Goal: Complete application form

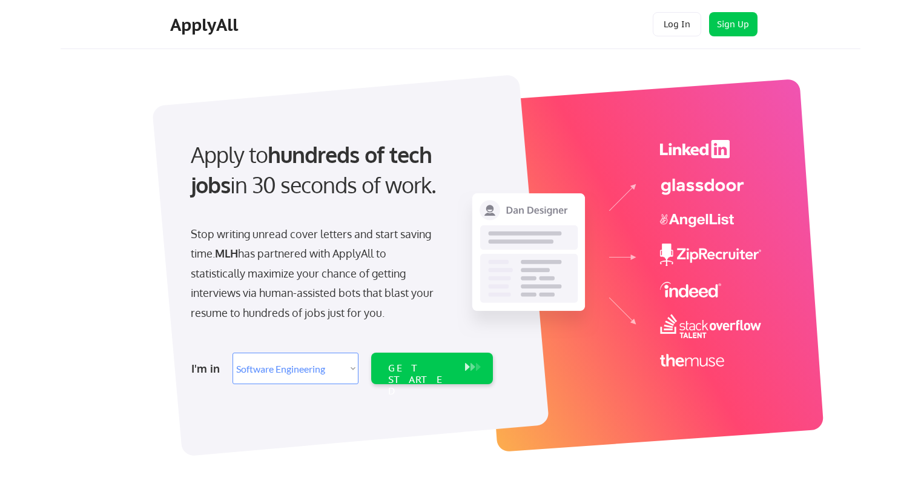
select select ""engineering""
click at [402, 371] on div "GET STARTED" at bounding box center [420, 379] width 65 height 35
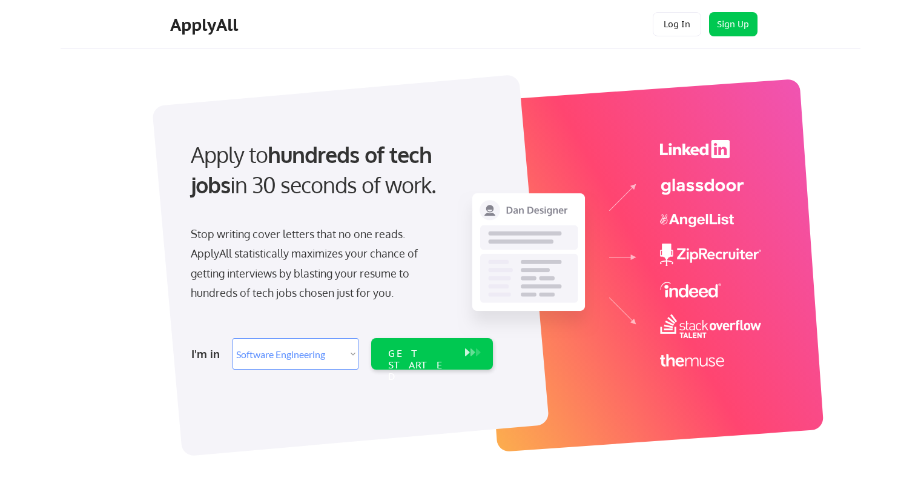
select select ""engineering""
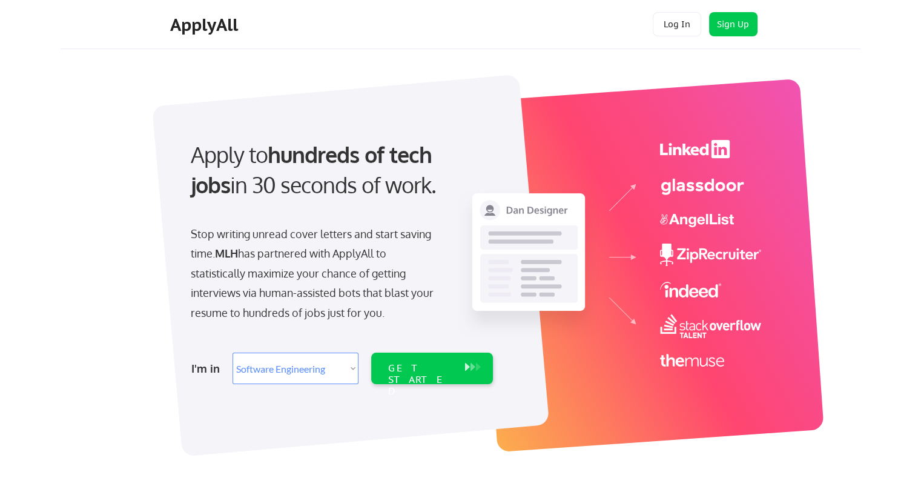
click at [461, 385] on div "I'm in Select Role Software Engineering Product Management Customer Success Sal…" at bounding box center [340, 368] width 339 height 42
click at [461, 368] on div "GET STARTED" at bounding box center [432, 367] width 122 height 31
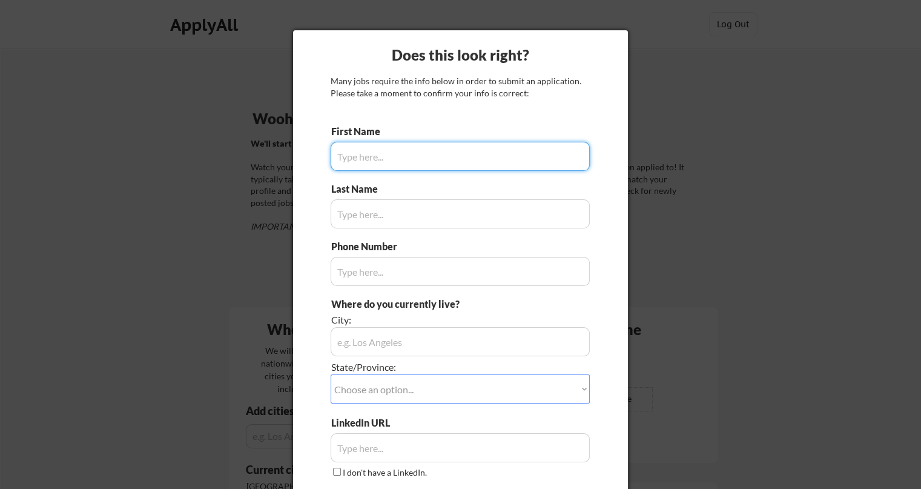
click at [417, 164] on input "input" at bounding box center [460, 156] width 259 height 29
type input "Anand"
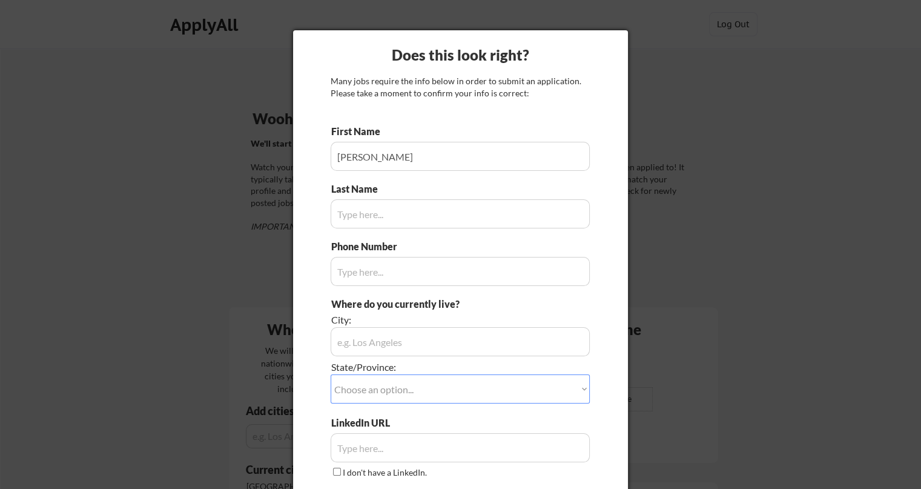
click at [379, 202] on input "input" at bounding box center [460, 213] width 259 height 29
type input "Tandon"
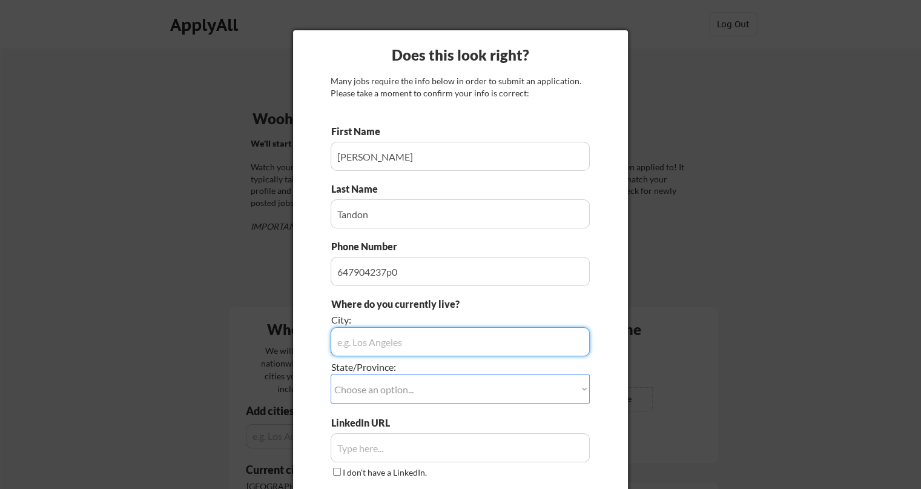
click at [413, 260] on input "input" at bounding box center [460, 271] width 259 height 29
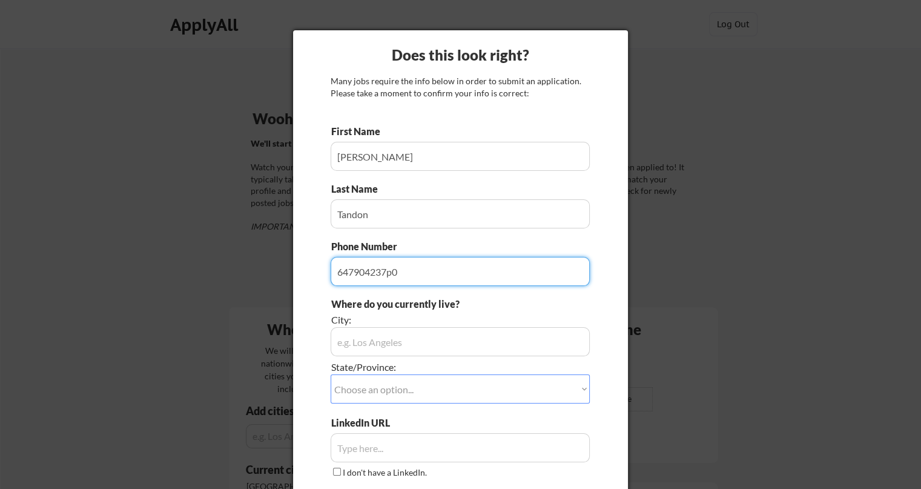
click at [432, 276] on input "input" at bounding box center [460, 271] width 259 height 29
type input "6479042370"
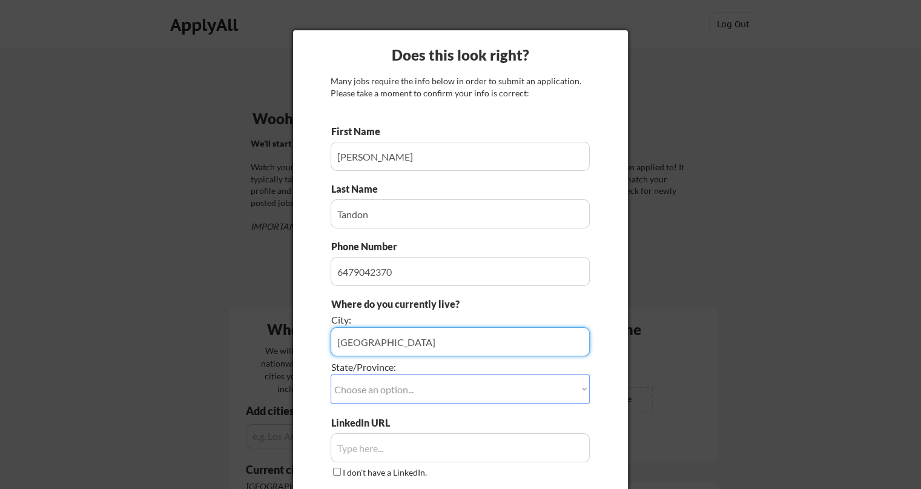
type input "Waterloo"
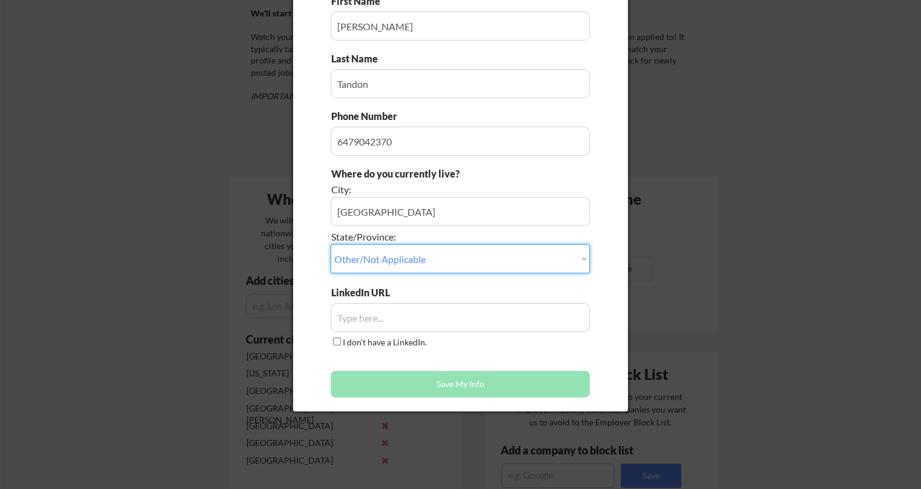
scroll to position [132, 0]
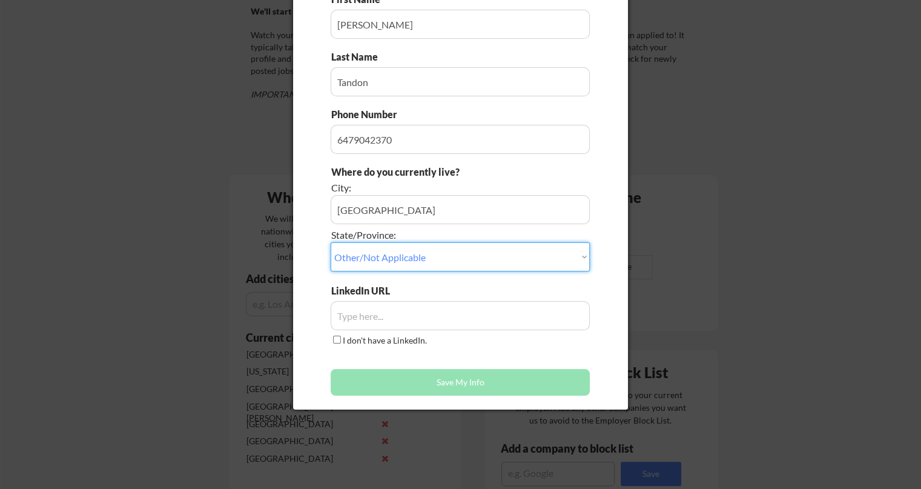
select select ""Ontario""
click at [331, 242] on select "Choose an option... Other/Not Applicable Alabama Alaska Alberta Arizona Arkansa…" at bounding box center [460, 256] width 259 height 29
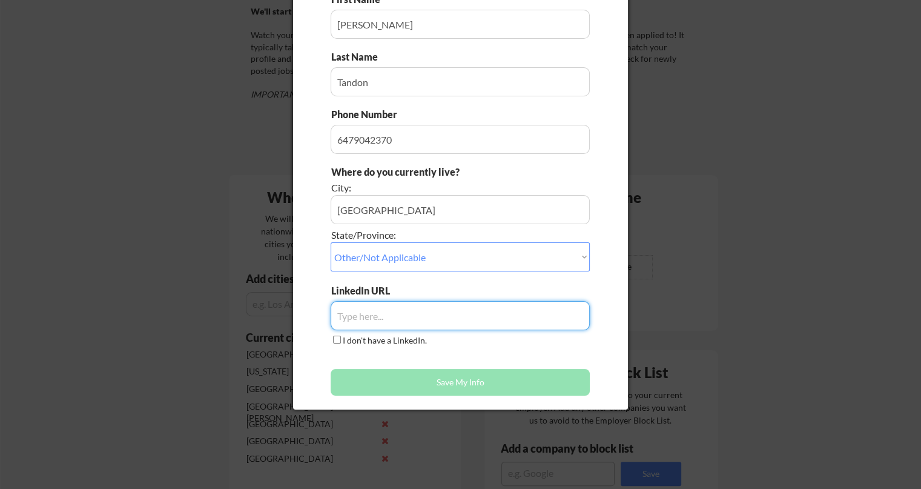
click at [398, 304] on input "input" at bounding box center [460, 315] width 259 height 29
paste input "https://www.linkedin.com/in/anandtandon8/"
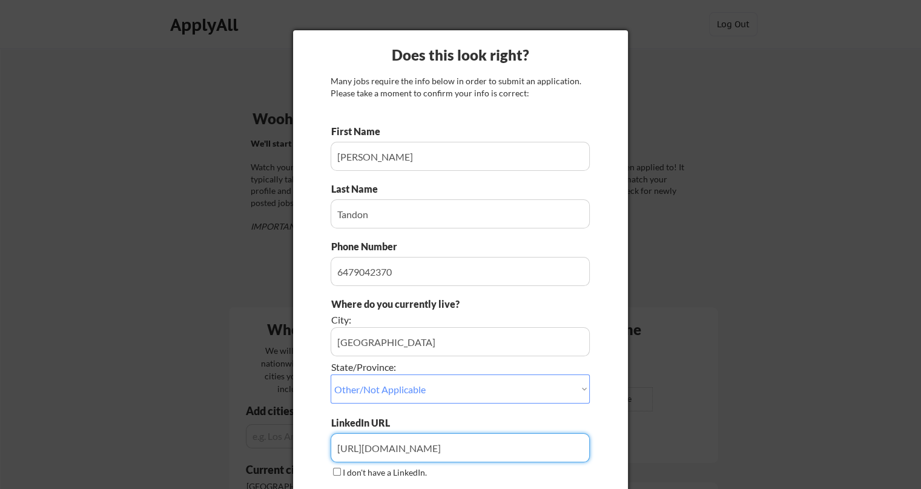
scroll to position [171, 0]
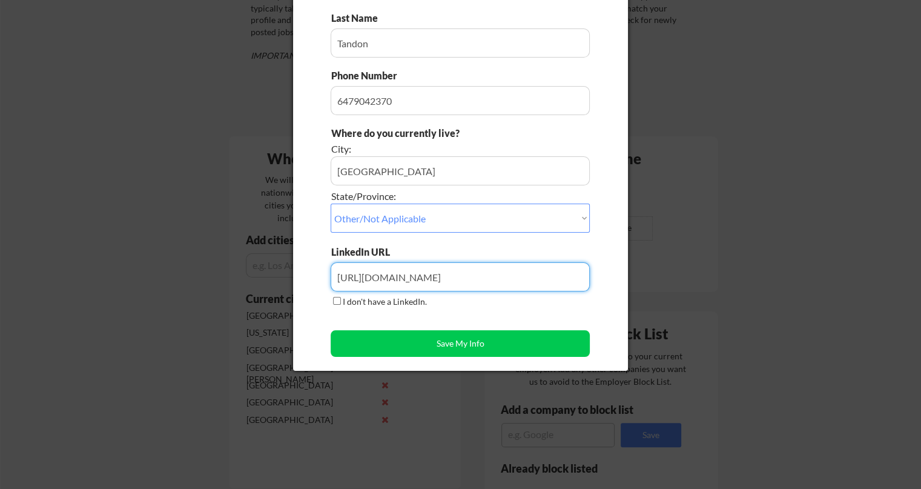
type input "https://www.linkedin.com/in/anandtandon8/"
click at [481, 364] on div "Does this look right? Many jobs require the info below in order to submit an ap…" at bounding box center [460, 114] width 335 height 511
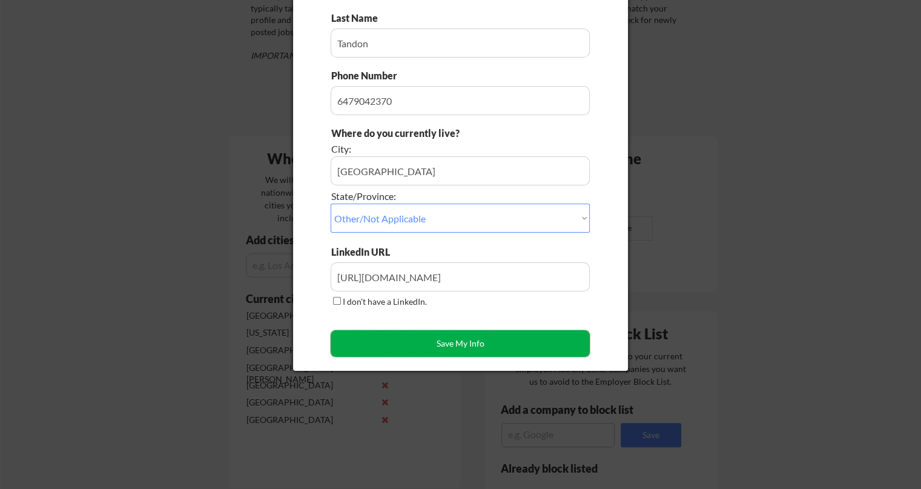
click at [485, 345] on button "Save My Info" at bounding box center [460, 343] width 259 height 27
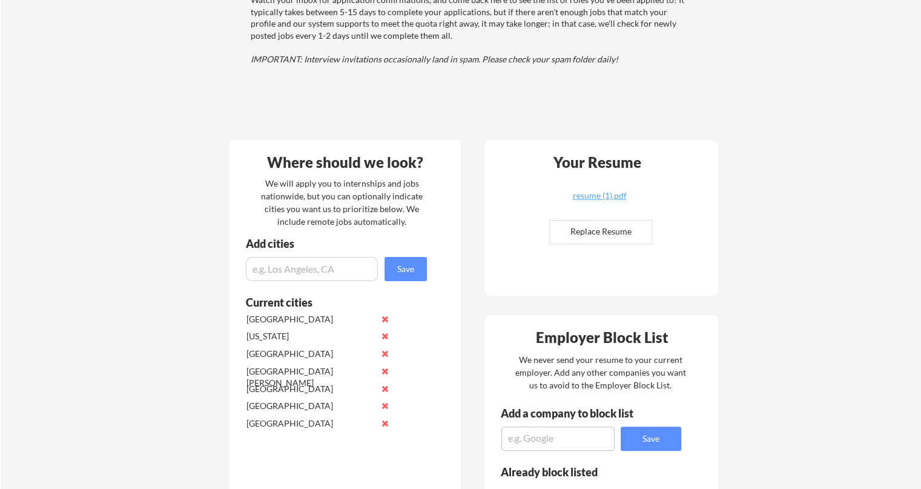
scroll to position [173, 0]
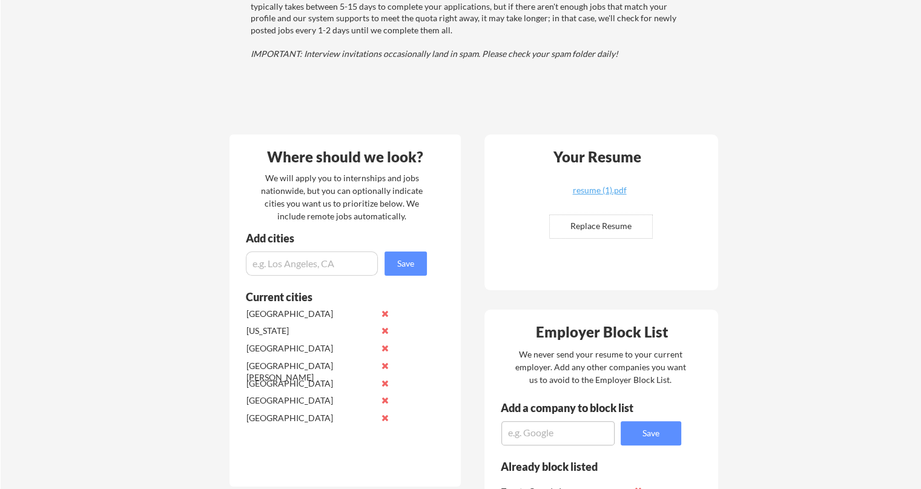
click at [325, 246] on div "Add cities" at bounding box center [338, 242] width 217 height 19
click at [322, 254] on input "input" at bounding box center [312, 263] width 132 height 24
type input "Palo Alto"
click at [397, 259] on button "Save" at bounding box center [406, 263] width 42 height 24
click at [352, 261] on input "input" at bounding box center [312, 263] width 132 height 24
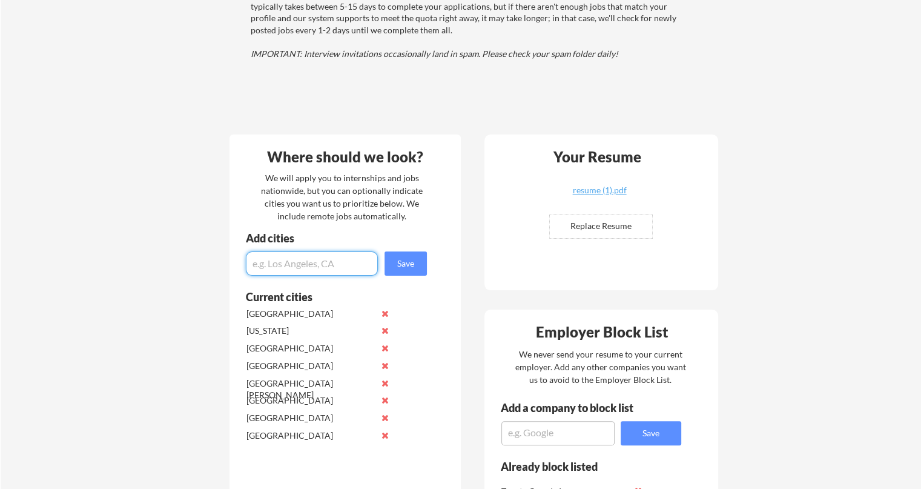
type input "C"
type input "Los An"
type input "L"
type input "[GEOGRAPHIC_DATA]"
click at [410, 262] on button "Save" at bounding box center [406, 263] width 42 height 24
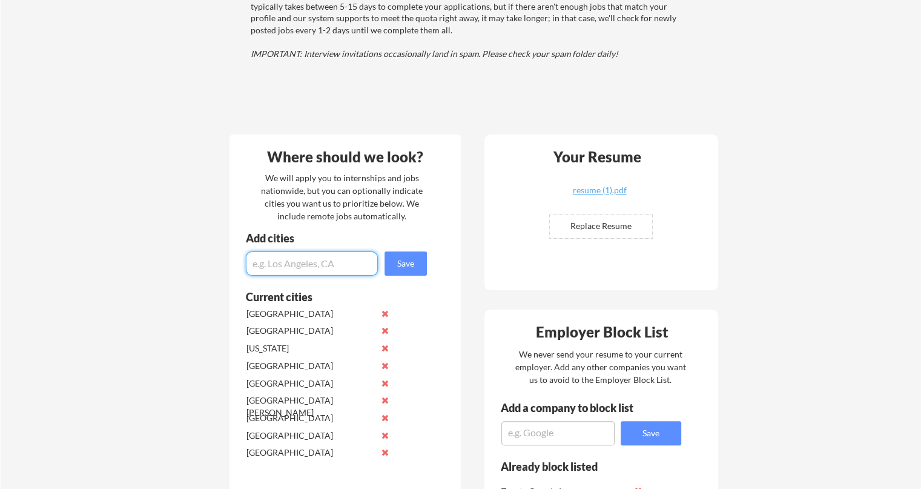
click at [354, 274] on input "input" at bounding box center [312, 263] width 132 height 24
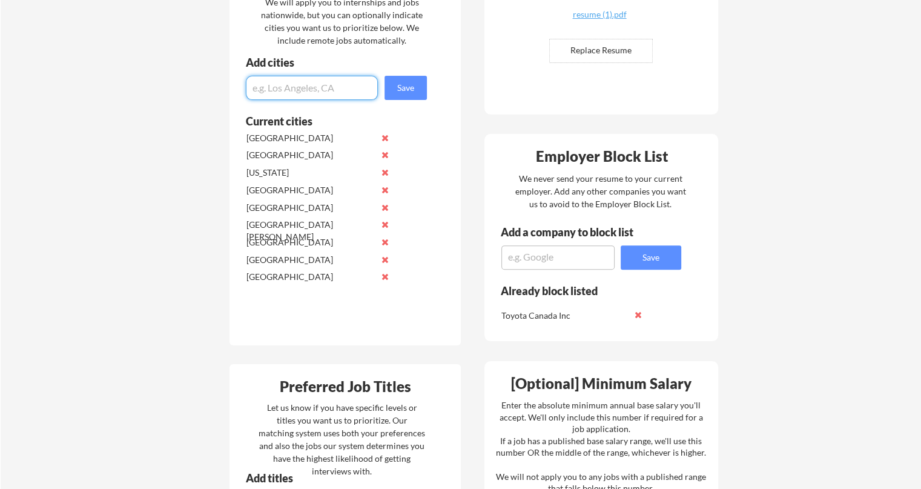
scroll to position [366, 0]
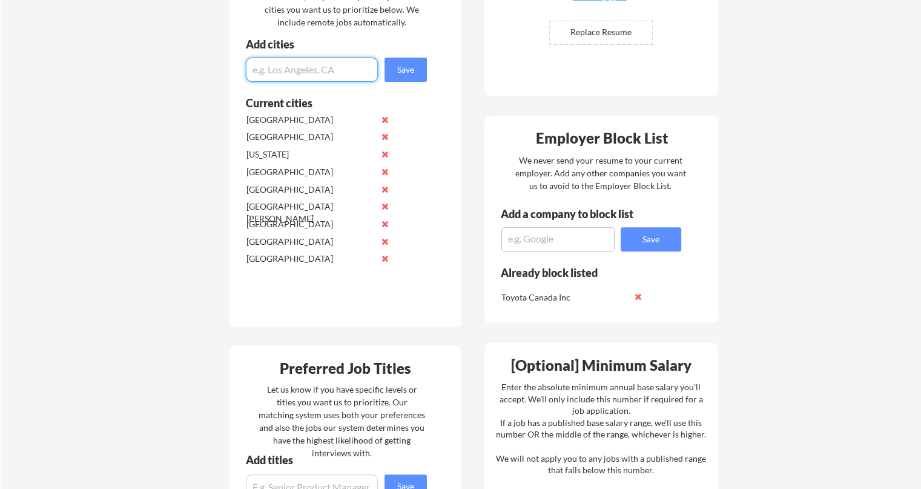
click at [543, 237] on textarea at bounding box center [557, 239] width 113 height 24
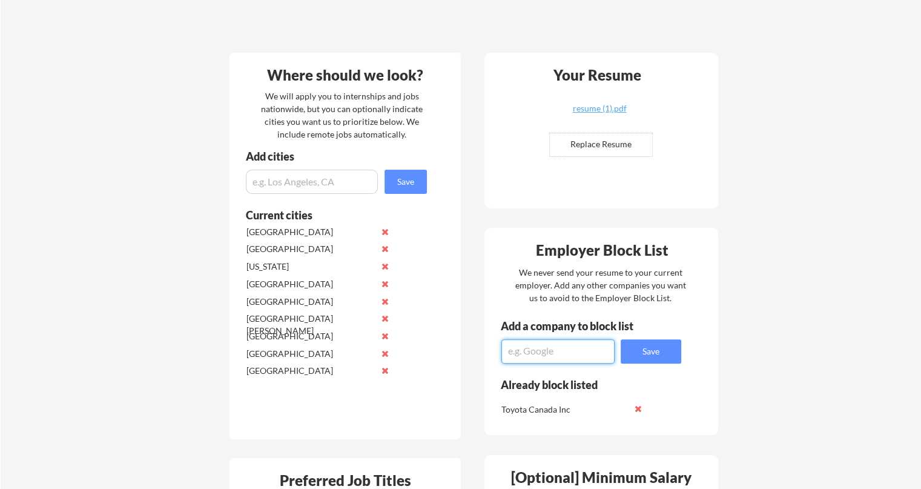
scroll to position [251, 0]
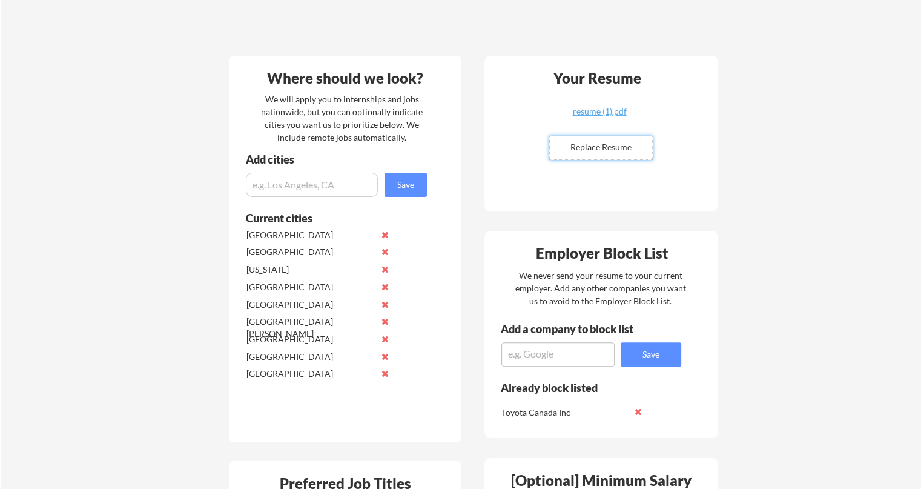
click at [600, 154] on input "file" at bounding box center [601, 147] width 102 height 23
type input "C:\fakepath\Anand_Tandon_Resume.pdf"
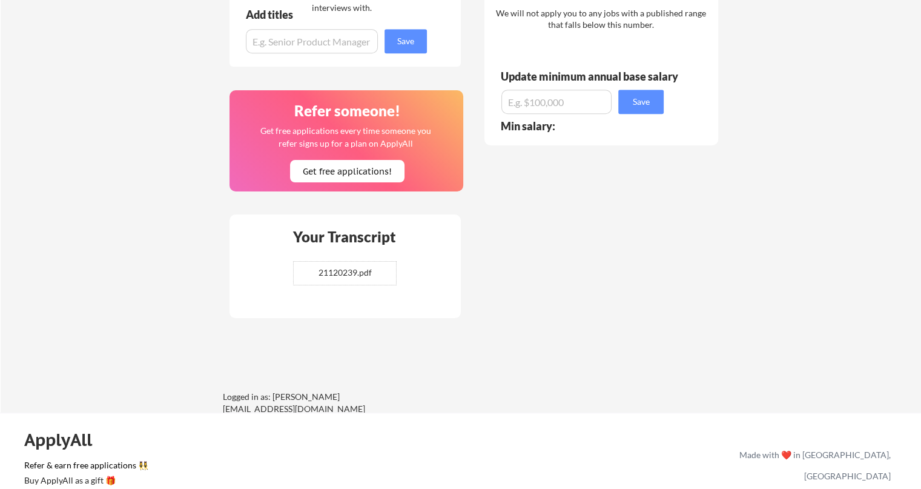
scroll to position [848, 0]
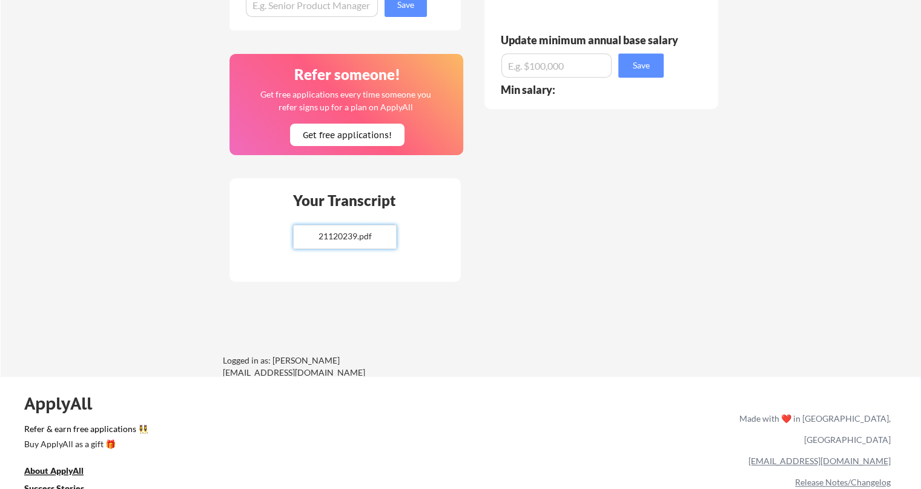
click at [328, 234] on input "file" at bounding box center [345, 236] width 102 height 23
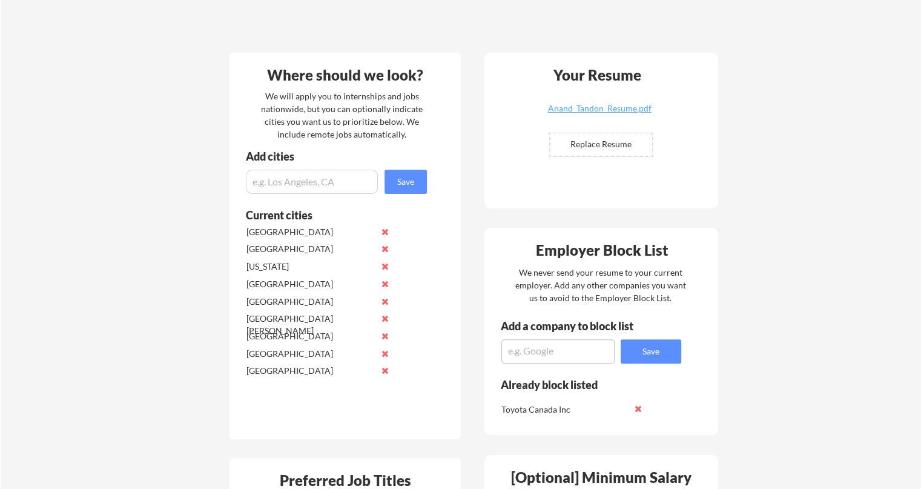
scroll to position [252, 0]
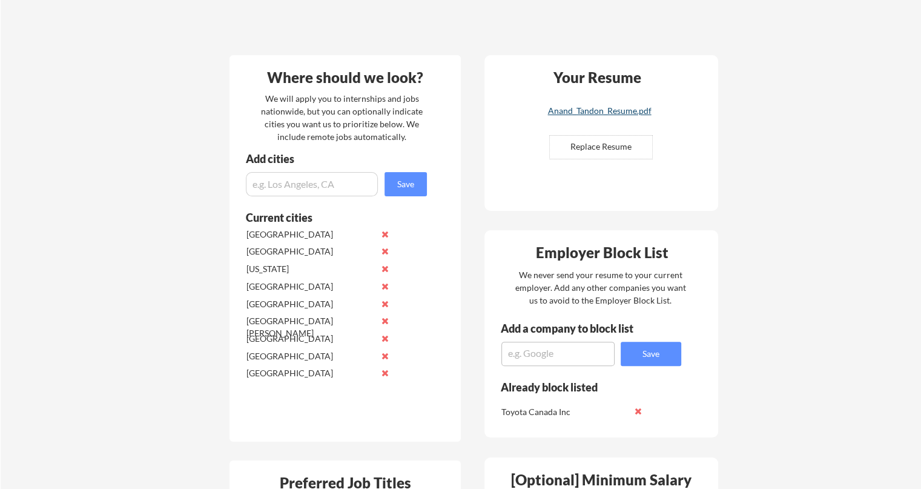
click at [597, 111] on div "Anand_Tandon_Resume.pdf" at bounding box center [599, 111] width 144 height 8
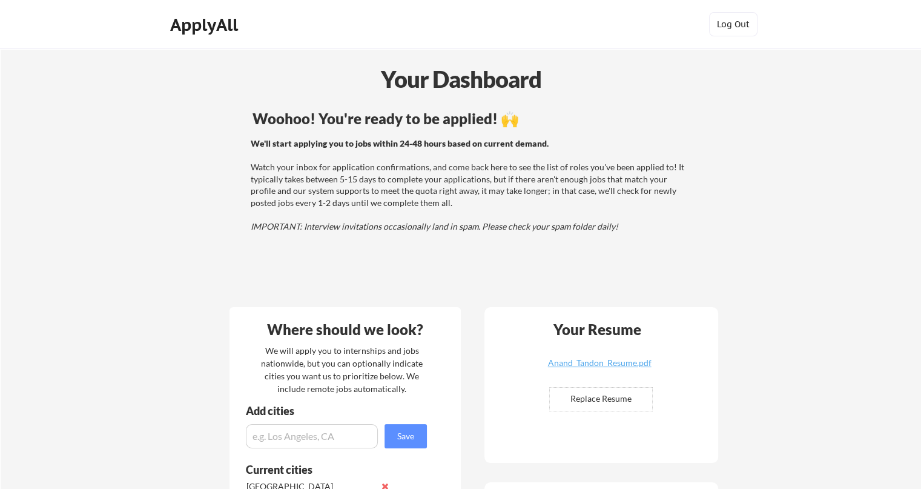
click at [524, 113] on div "Woohoo! You're ready to be applied! 🙌" at bounding box center [471, 118] width 437 height 15
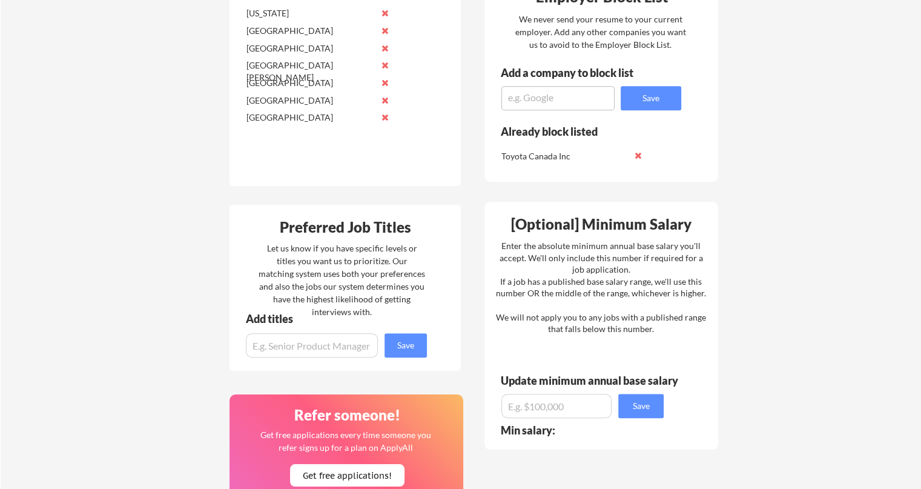
scroll to position [509, 0]
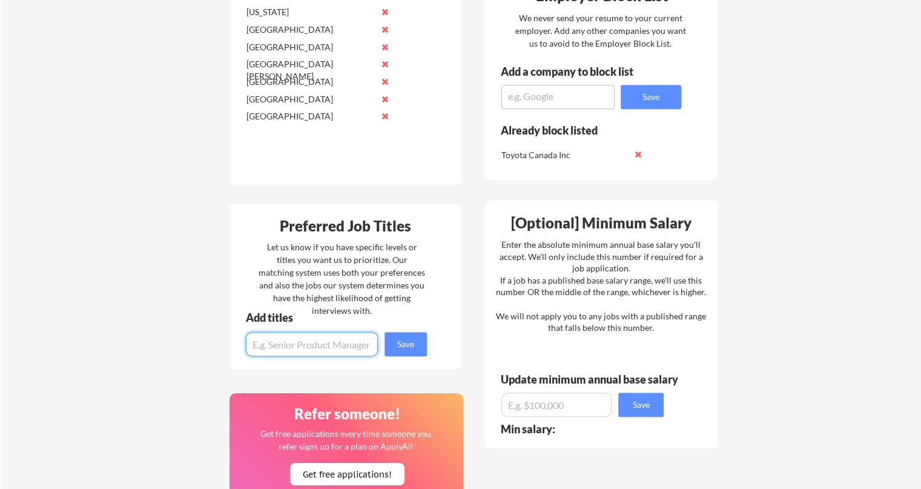
click at [330, 349] on input "input" at bounding box center [312, 344] width 132 height 24
type input "Software Engineering Intern"
click at [402, 342] on button "Save" at bounding box center [406, 344] width 42 height 24
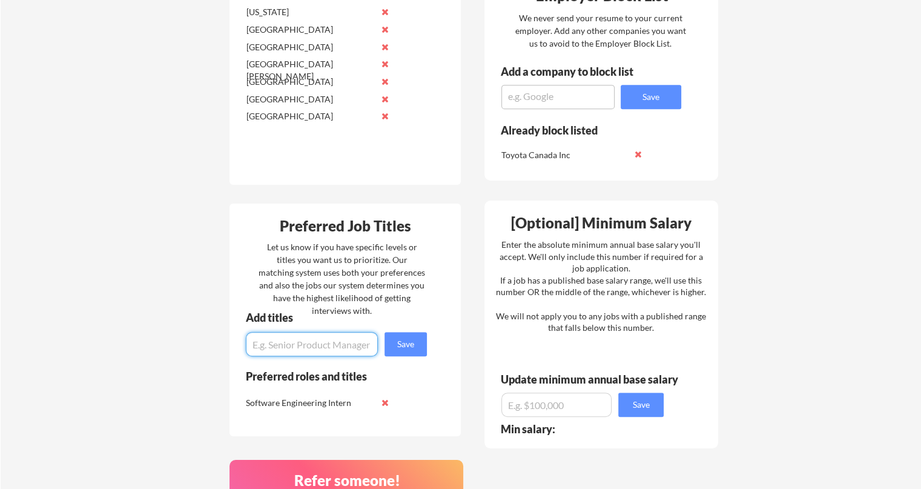
click at [331, 346] on input "input" at bounding box center [312, 344] width 132 height 24
type input "Software Engineer Intern"
click at [432, 345] on div "Add titles Save" at bounding box center [331, 334] width 203 height 44
click at [406, 341] on button "Save" at bounding box center [406, 344] width 42 height 24
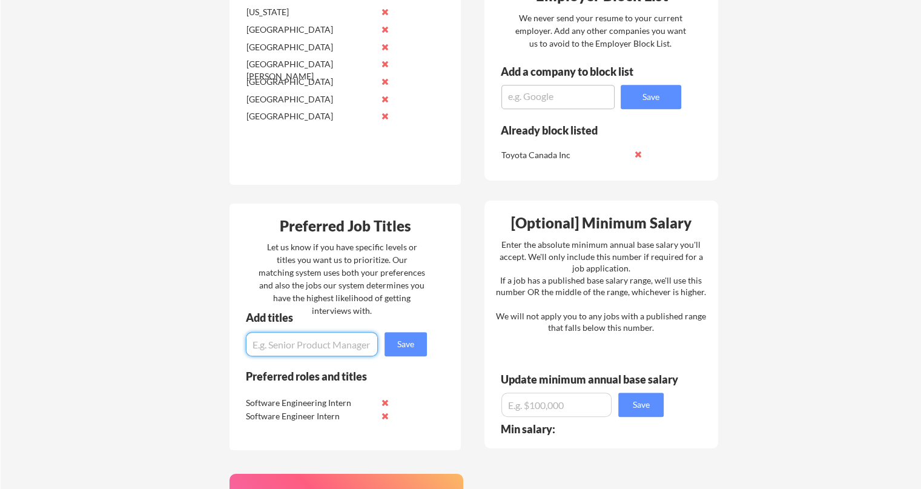
click at [342, 345] on input "input" at bounding box center [312, 344] width 132 height 24
type input "Software Developer Intern"
click at [402, 346] on button "Save" at bounding box center [406, 344] width 42 height 24
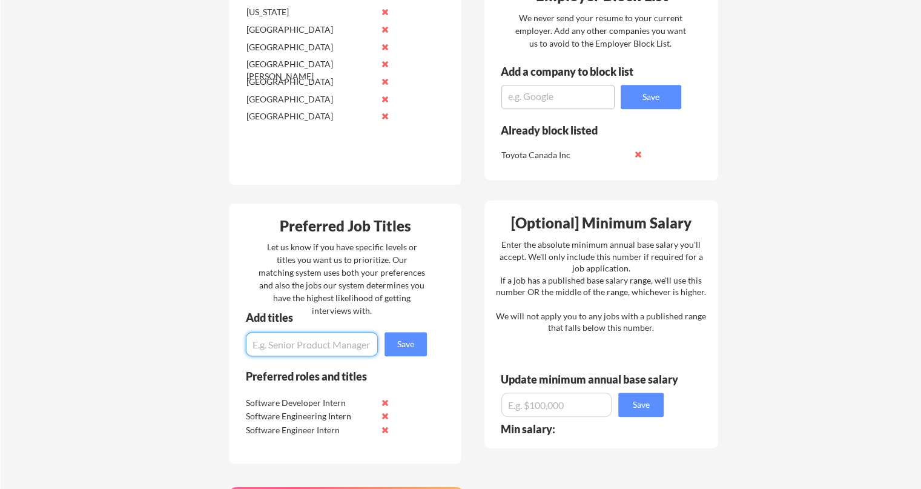
click at [338, 342] on input "input" at bounding box center [312, 344] width 132 height 24
type input "I"
type input "DevOps Engineerin"
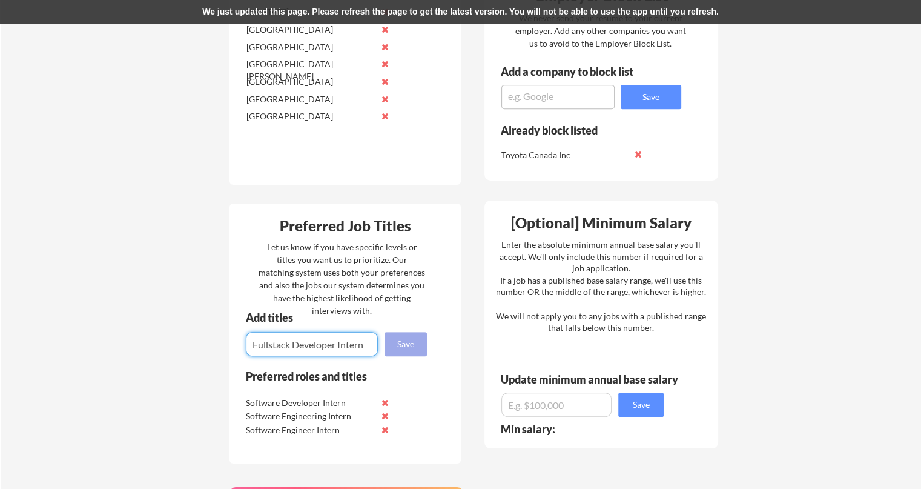
type input "Fullstack Developer Intern"
click at [425, 343] on button "Save" at bounding box center [406, 344] width 42 height 24
click at [361, 343] on input "input" at bounding box center [312, 344] width 132 height 24
click at [403, 342] on button "Save" at bounding box center [406, 344] width 42 height 24
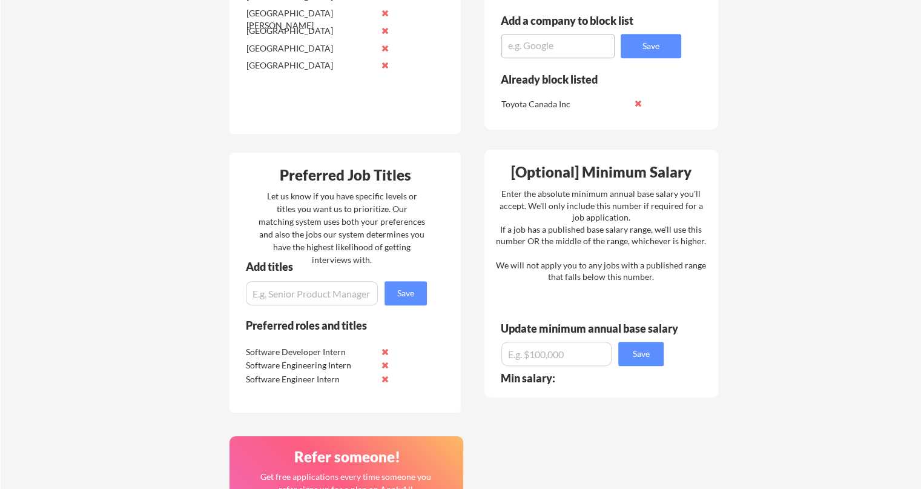
scroll to position [567, 0]
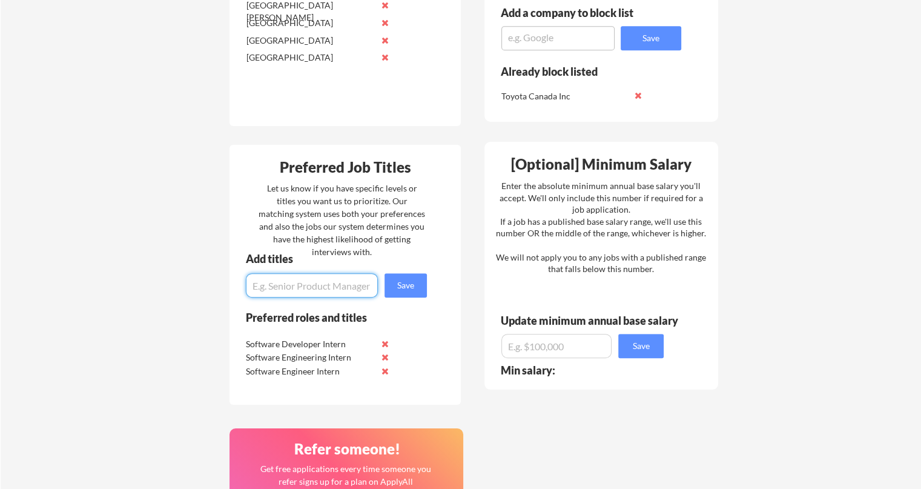
click at [328, 296] on input "input" at bounding box center [312, 285] width 132 height 24
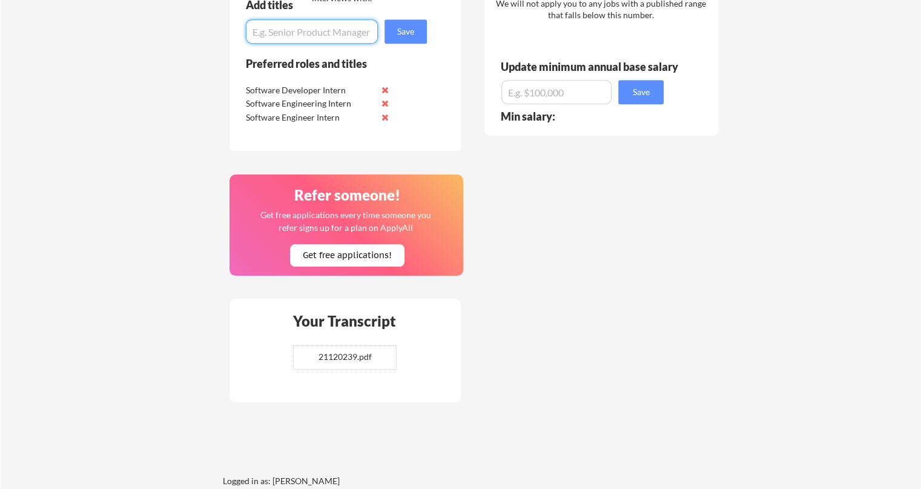
scroll to position [828, 0]
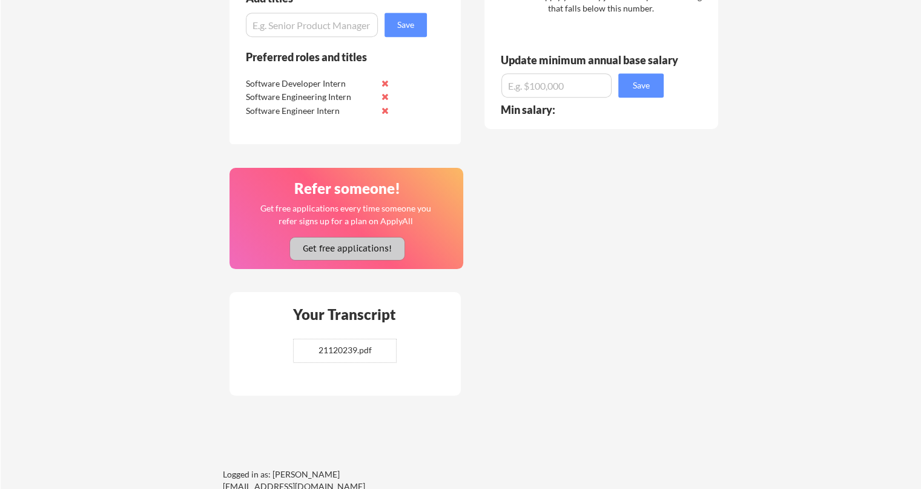
click at [339, 253] on button "Get free applications!" at bounding box center [347, 248] width 114 height 22
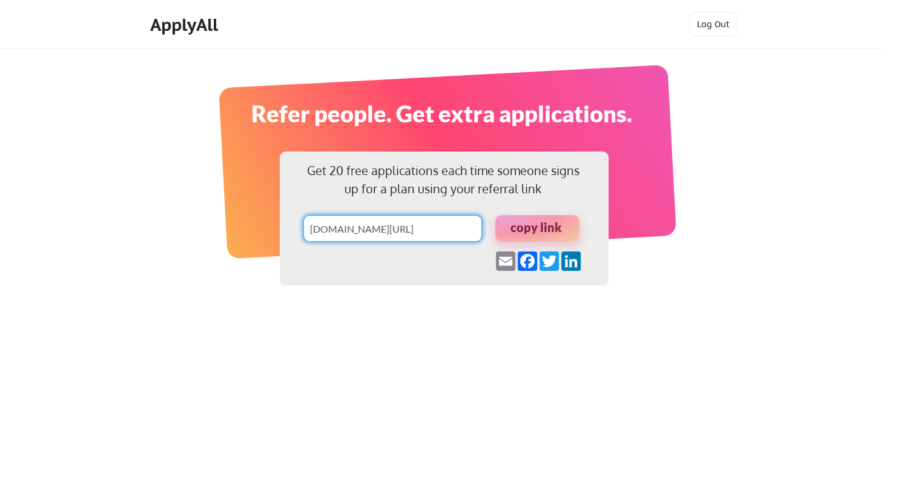
click at [362, 226] on input "input" at bounding box center [392, 228] width 179 height 27
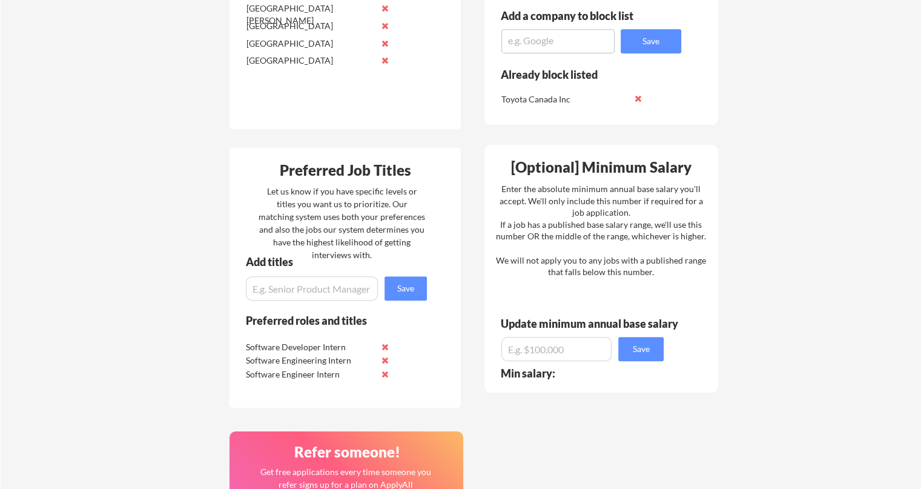
scroll to position [570, 0]
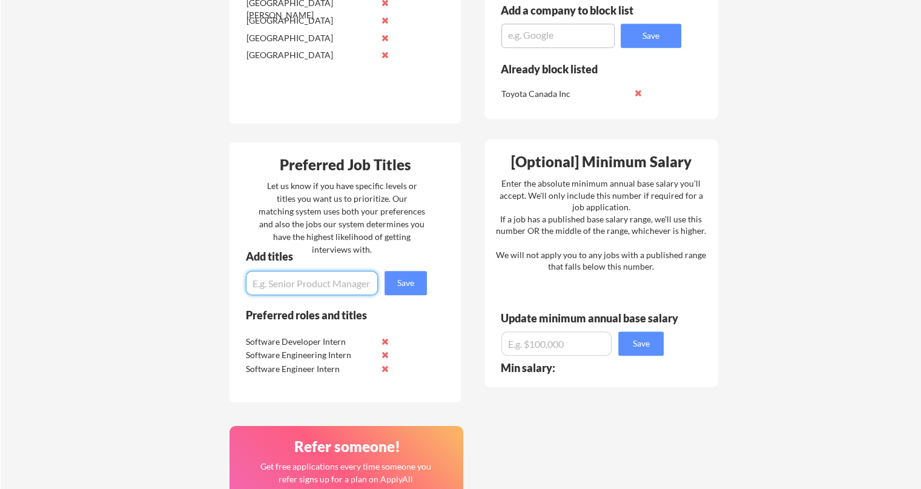
click at [302, 289] on input "input" at bounding box center [312, 283] width 132 height 24
type input "Fullstack Developer"
click at [413, 279] on button "Save" at bounding box center [406, 283] width 42 height 24
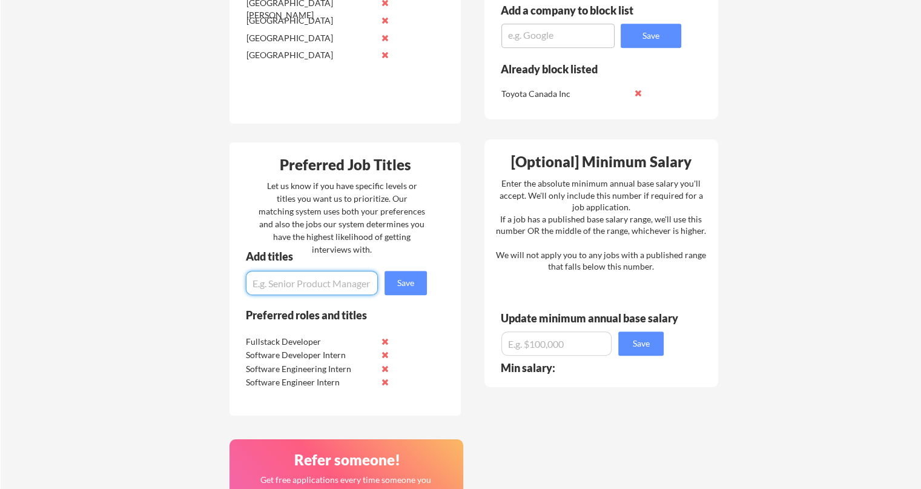
drag, startPoint x: 328, startPoint y: 271, endPoint x: 325, endPoint y: 277, distance: 7.3
click at [325, 277] on input "input" at bounding box center [312, 283] width 132 height 24
type input "Fullstack Developer Intern"
click at [396, 282] on button "Save" at bounding box center [406, 283] width 42 height 24
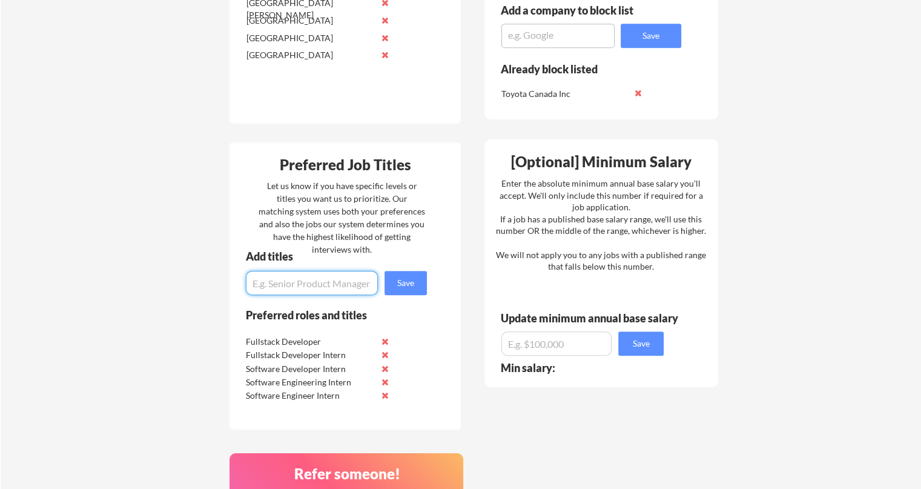
click at [342, 282] on input "input" at bounding box center [312, 283] width 132 height 24
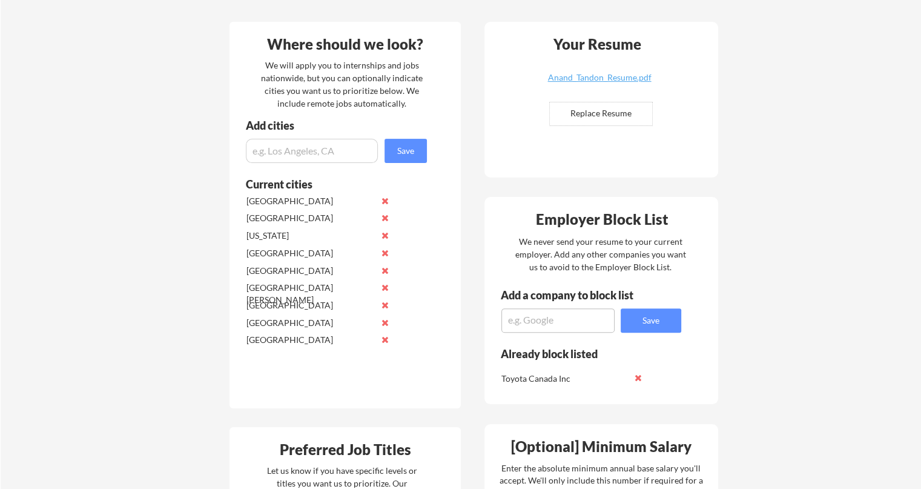
scroll to position [336, 0]
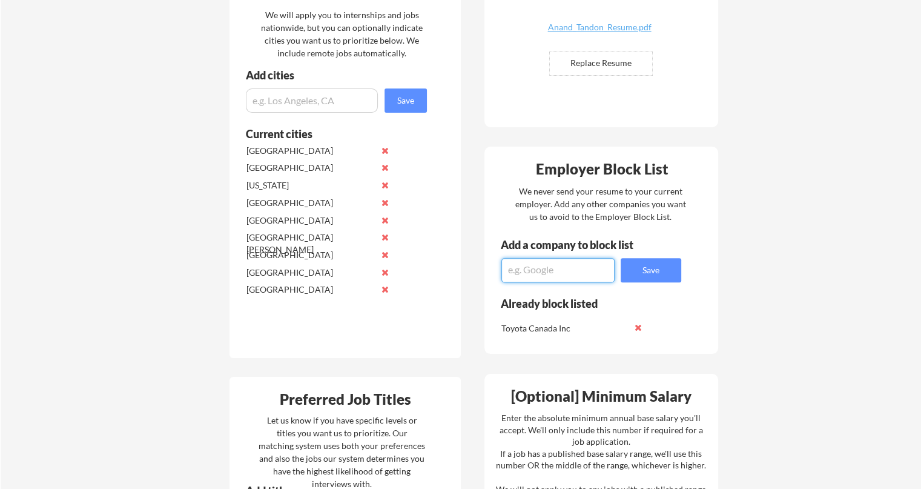
click at [523, 258] on textarea at bounding box center [557, 270] width 113 height 24
type textarea "Meta"
click at [641, 266] on button "Save" at bounding box center [651, 270] width 61 height 24
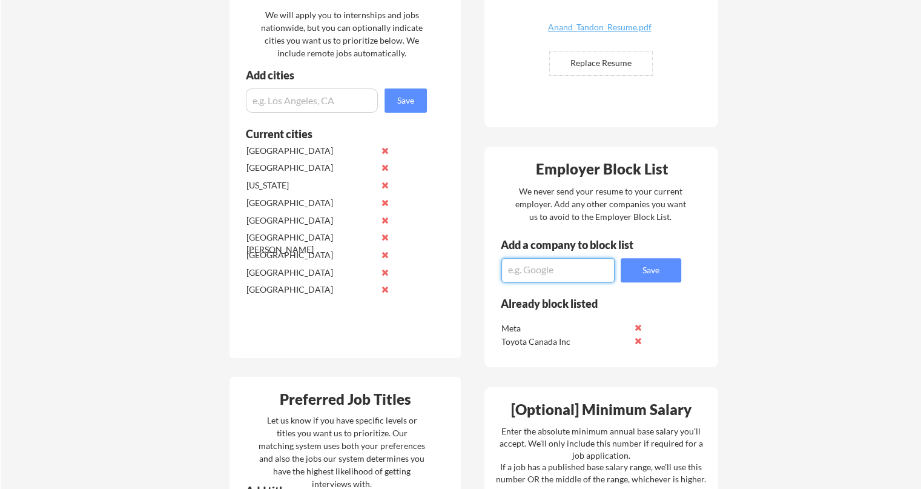
click at [592, 269] on textarea at bounding box center [557, 270] width 113 height 24
type textarea "Ideogram"
click at [655, 282] on div "Employer Block List We never send your resume to your current employer. Add any…" at bounding box center [601, 257] width 234 height 221
click at [657, 270] on button "Save" at bounding box center [651, 270] width 61 height 24
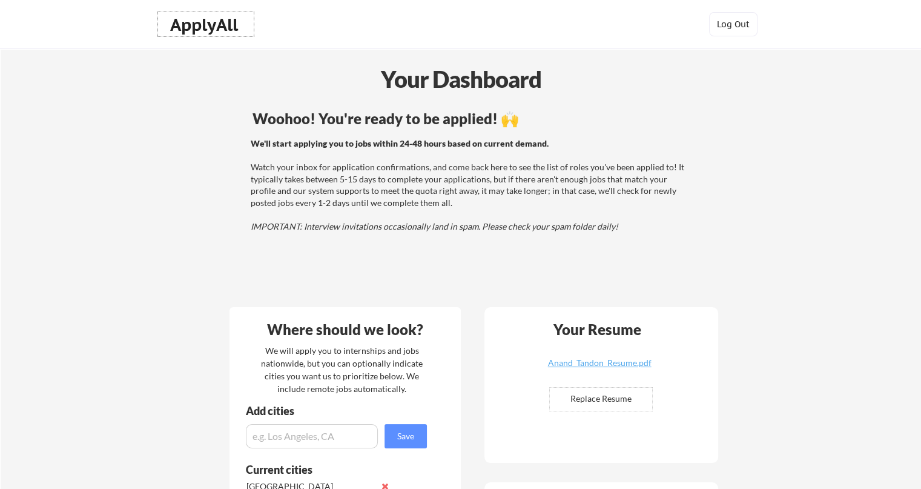
click at [233, 28] on div "ApplyAll" at bounding box center [205, 25] width 71 height 21
click at [189, 20] on div "ApplyAll" at bounding box center [205, 25] width 71 height 21
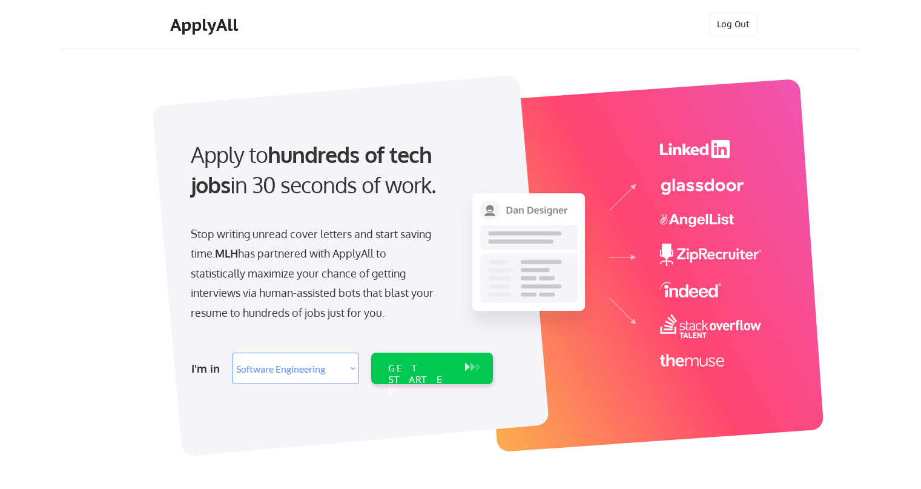
select select ""engineering""
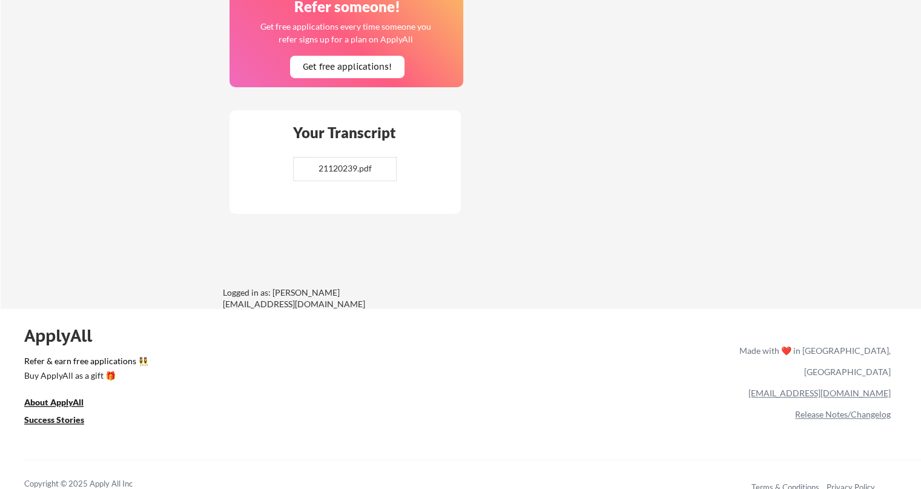
scroll to position [1050, 0]
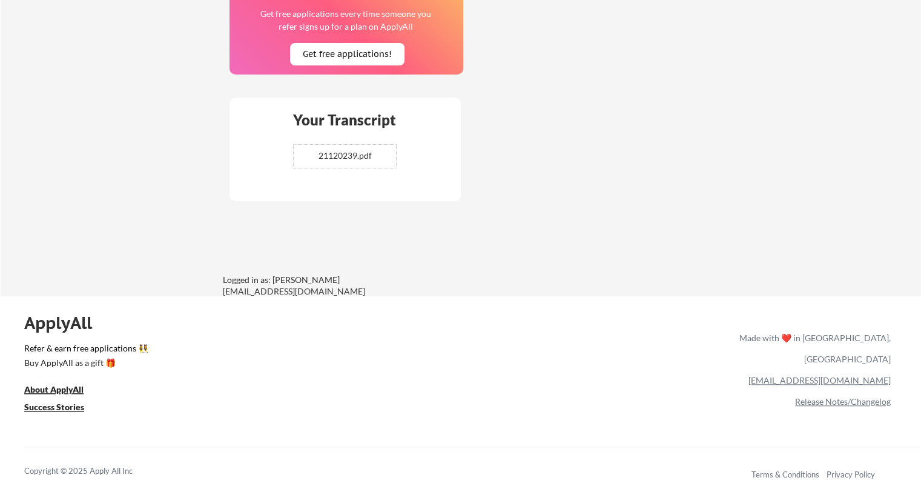
click at [838, 340] on div "Made with ❤️ in [GEOGRAPHIC_DATA], [GEOGRAPHIC_DATA]" at bounding box center [813, 348] width 156 height 42
click at [71, 409] on u "Success Stories" at bounding box center [54, 407] width 60 height 10
